Goal: Navigation & Orientation: Find specific page/section

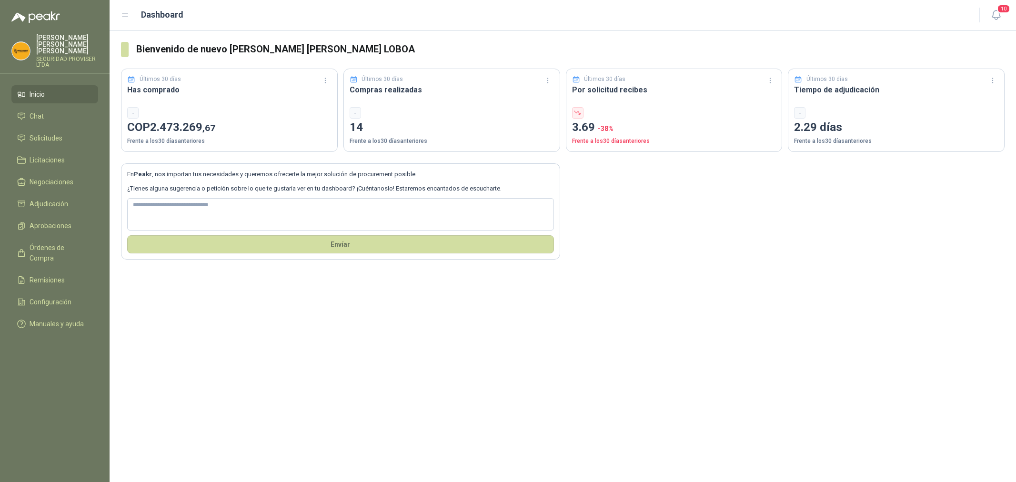
click at [62, 111] on li "Chat" at bounding box center [54, 116] width 75 height 10
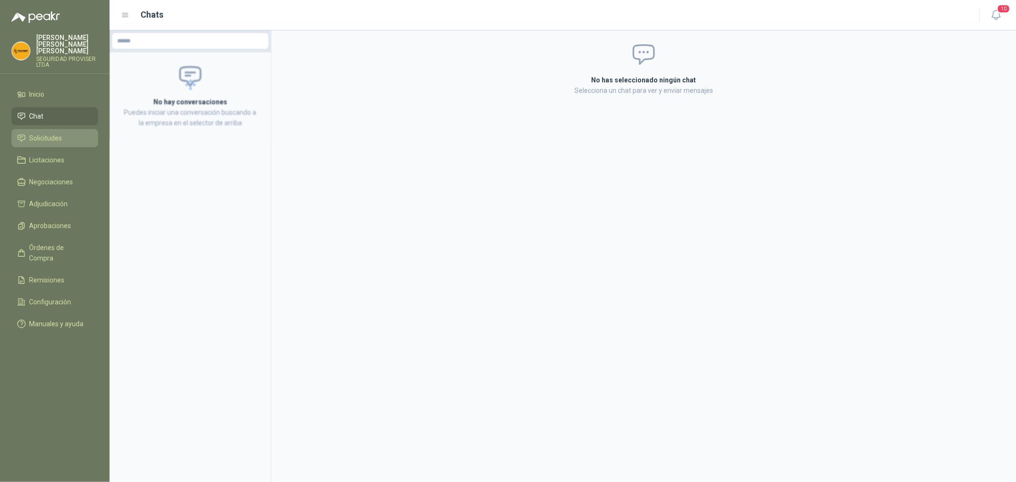
click at [78, 137] on link "Solicitudes" at bounding box center [54, 138] width 87 height 18
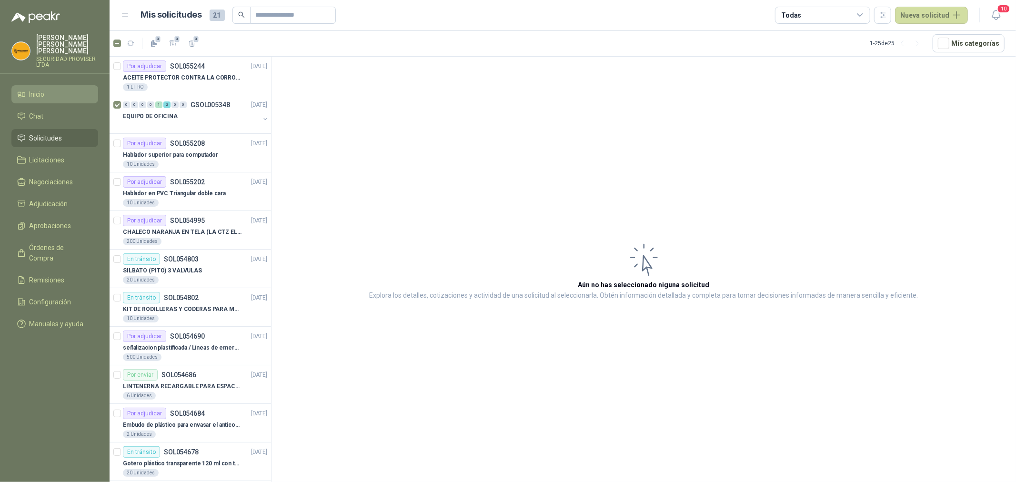
click at [53, 89] on li "Inicio" at bounding box center [54, 94] width 75 height 10
